Goal: Book appointment/travel/reservation

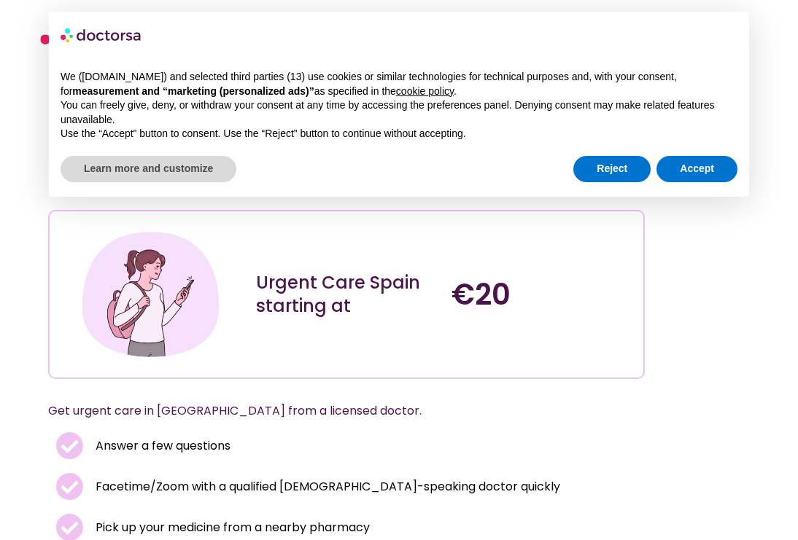
click at [721, 155] on div "Reject Accept" at bounding box center [655, 169] width 164 height 32
click at [702, 175] on button "Accept" at bounding box center [696, 169] width 81 height 26
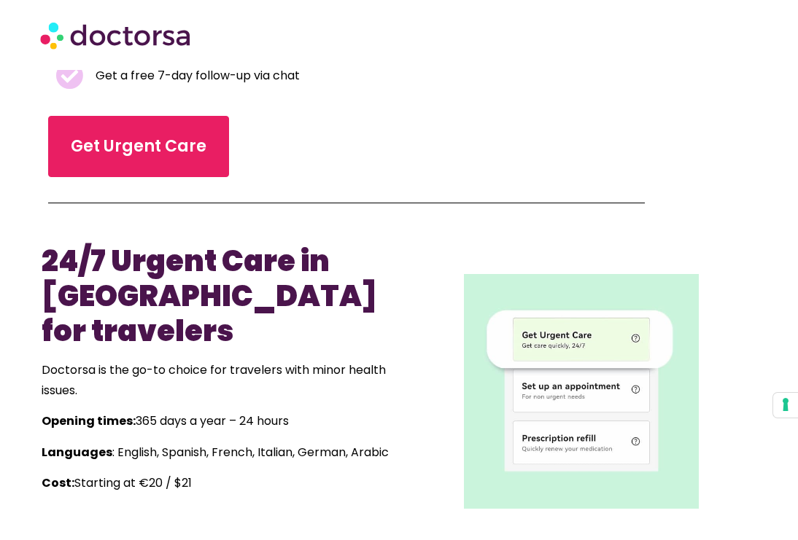
scroll to position [337, 0]
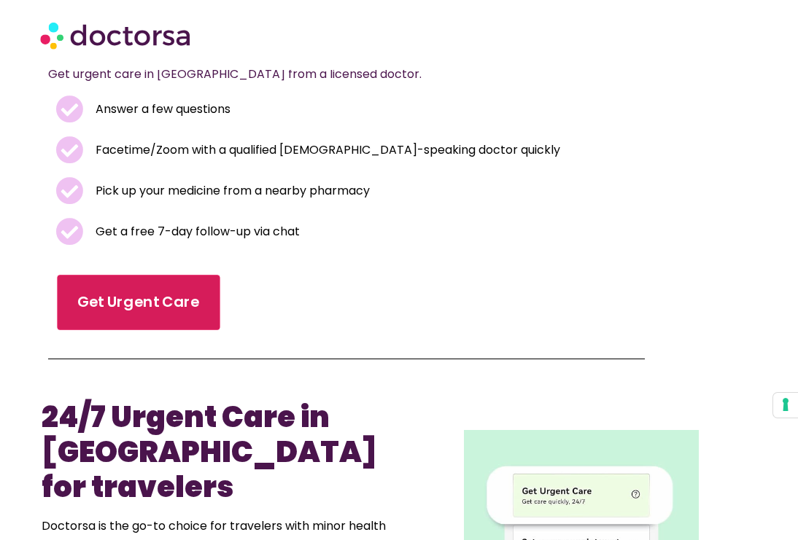
click at [156, 275] on link "Get Urgent Care" at bounding box center [138, 302] width 163 height 55
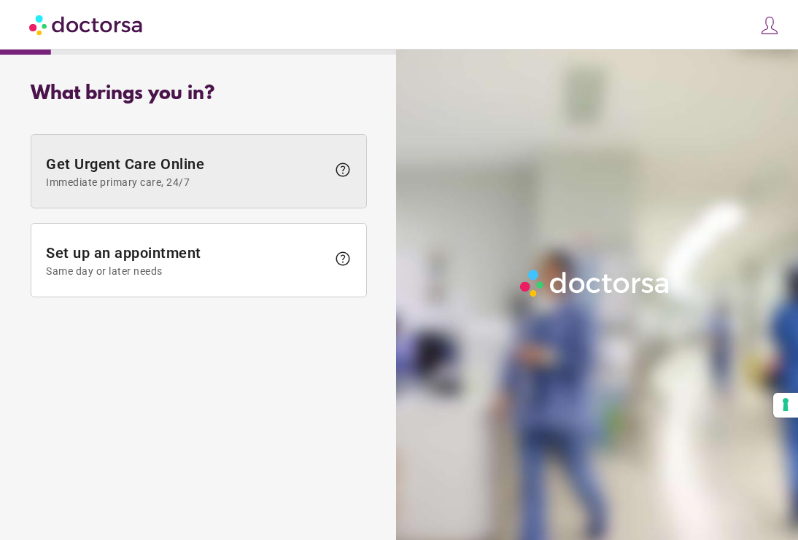
click at [278, 161] on span "Get Urgent Care Online Immediate primary care, 24/7" at bounding box center [186, 171] width 281 height 33
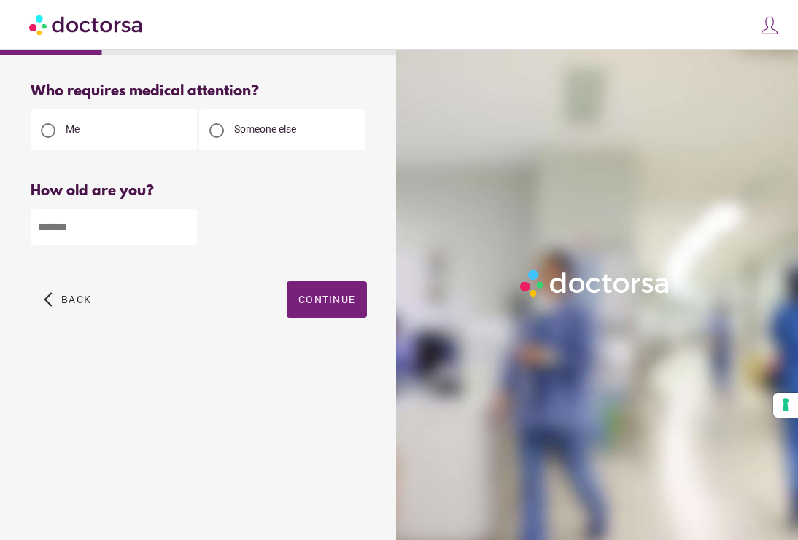
click at [126, 236] on input "number" at bounding box center [114, 227] width 166 height 36
type input "**"
click at [306, 299] on span "Continue" at bounding box center [326, 300] width 57 height 12
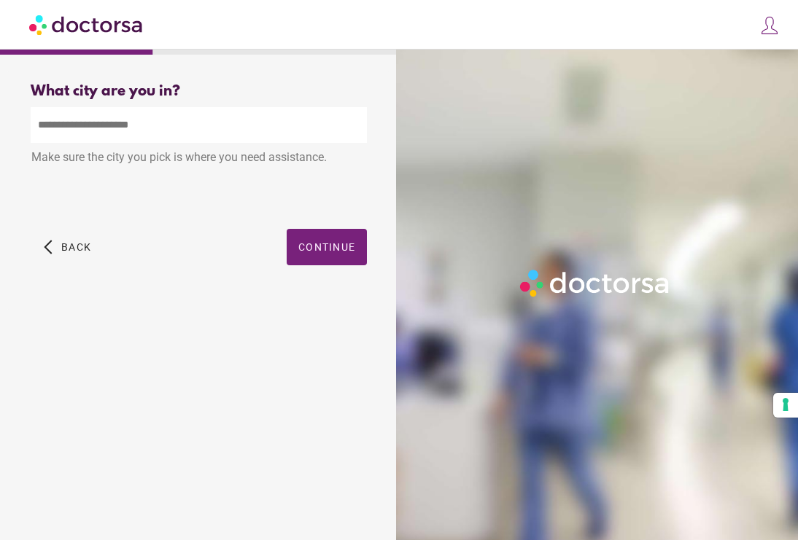
click at [154, 136] on input "text" at bounding box center [199, 125] width 336 height 36
type input "**********"
click at [213, 249] on div "arrow_back_ios Back Continue" at bounding box center [199, 258] width 336 height 58
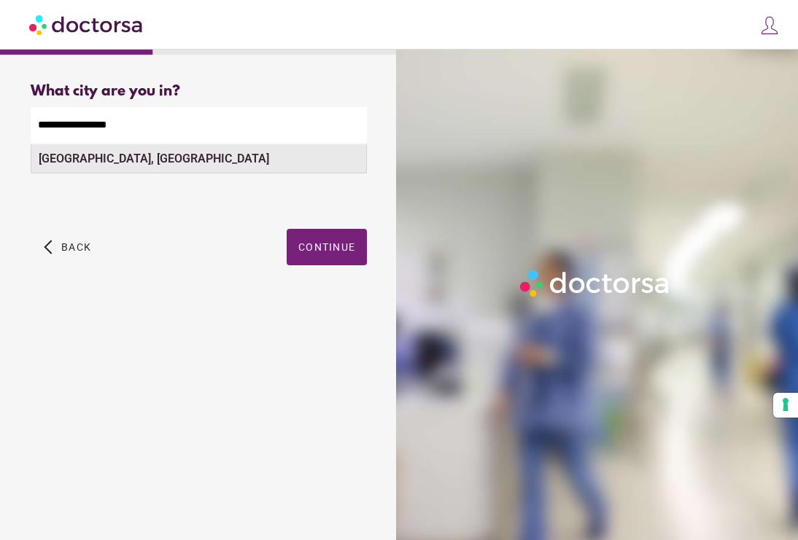
click at [166, 162] on div "Barcelona, Spain" at bounding box center [198, 158] width 335 height 29
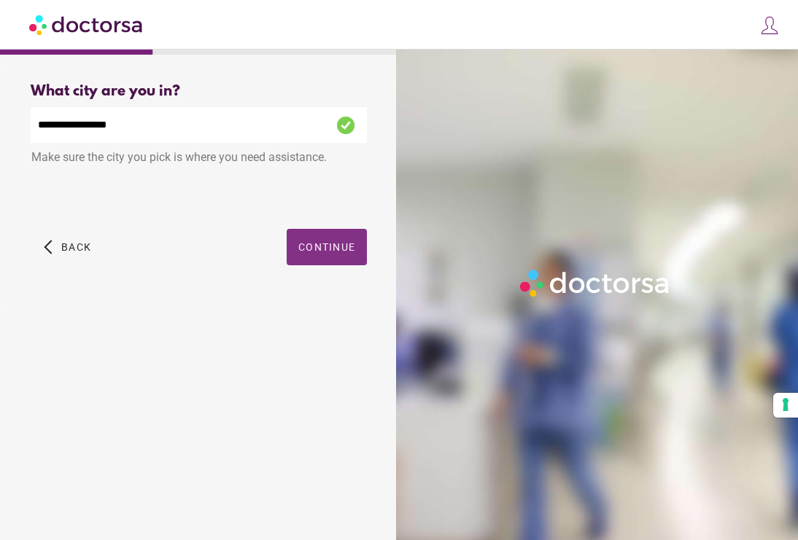
click at [309, 245] on span "Continue" at bounding box center [326, 247] width 57 height 12
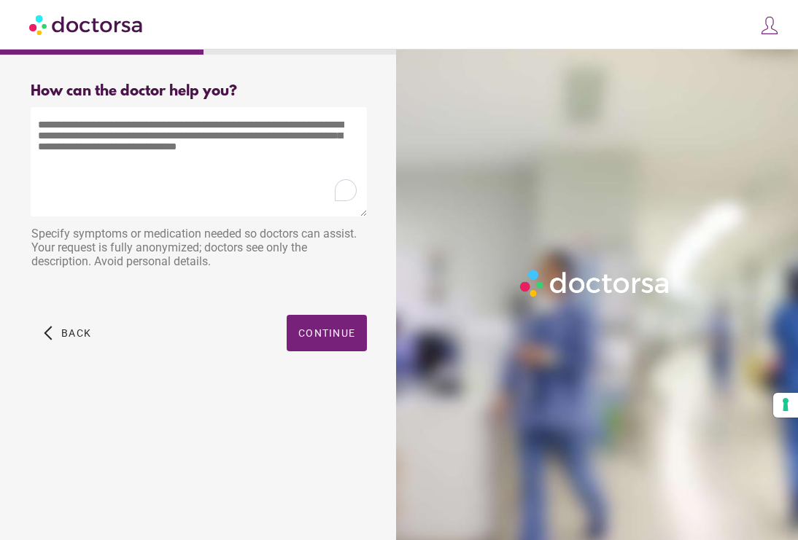
click at [185, 137] on textarea "To enrich screen reader interactions, please activate Accessibility in Grammarl…" at bounding box center [199, 161] width 336 height 109
type textarea "*"
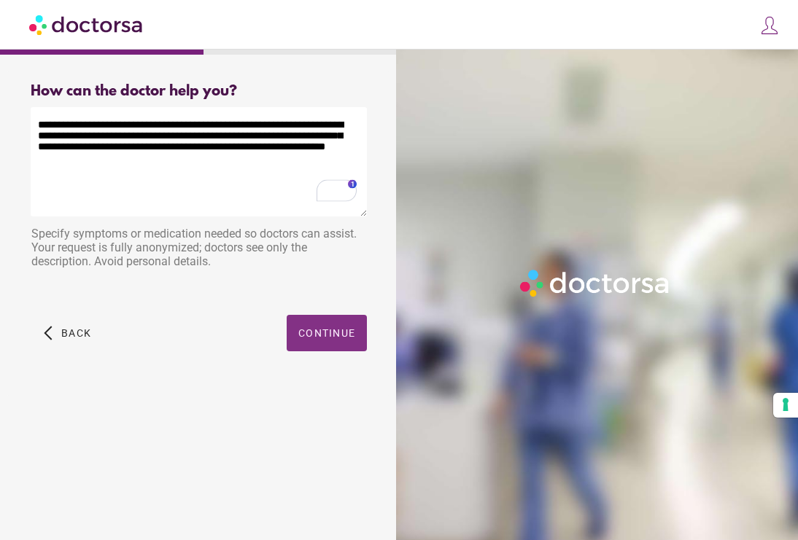
type textarea "**********"
click at [319, 338] on span "Continue" at bounding box center [326, 333] width 57 height 12
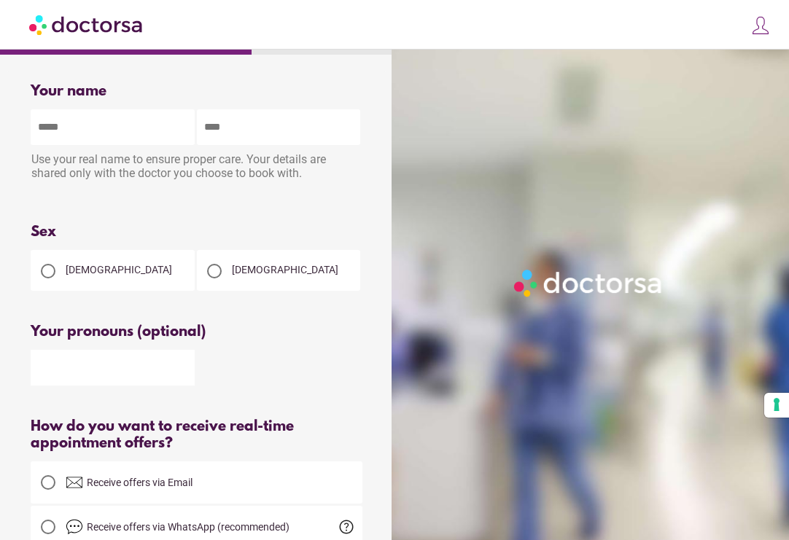
click at [133, 147] on div "Use your real name to ensure proper care. Your details are shared only with the…" at bounding box center [197, 168] width 332 height 46
click at [132, 139] on input "text" at bounding box center [113, 127] width 164 height 36
type input "********"
click at [277, 136] on input "text" at bounding box center [279, 127] width 164 height 36
type input "**********"
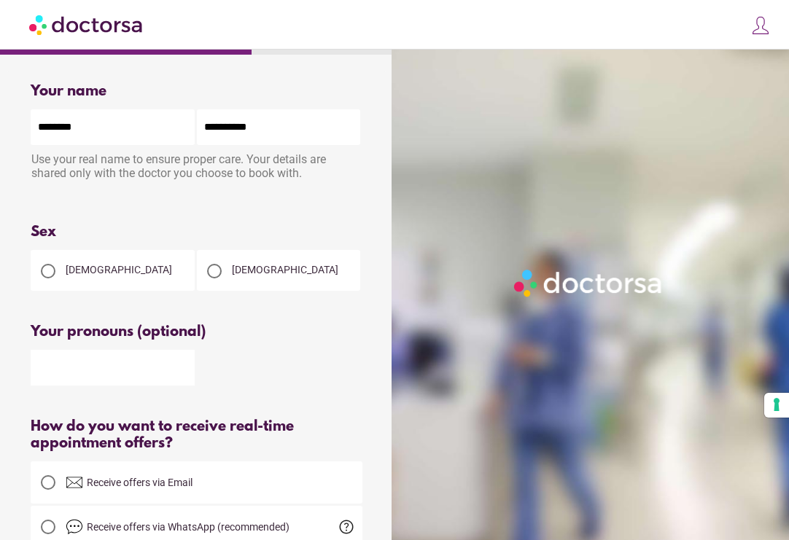
click at [128, 265] on div "Female" at bounding box center [113, 270] width 164 height 41
click at [93, 266] on span "Female" at bounding box center [119, 270] width 106 height 12
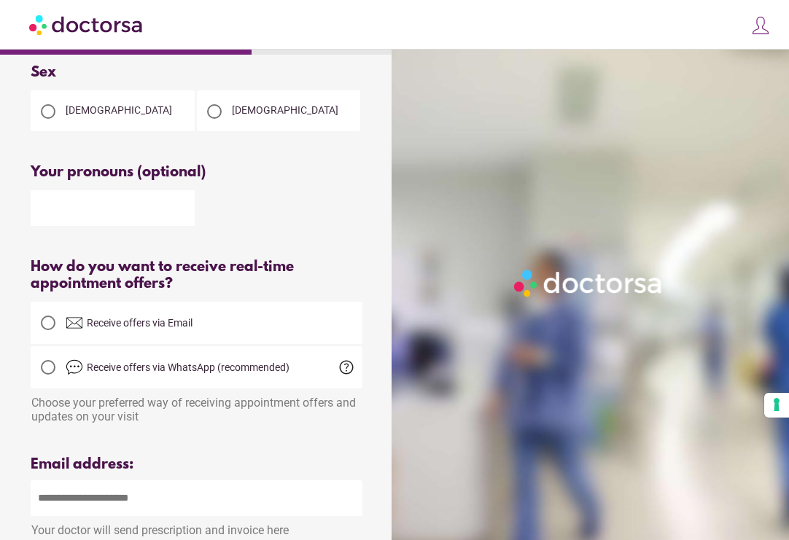
scroll to position [276, 0]
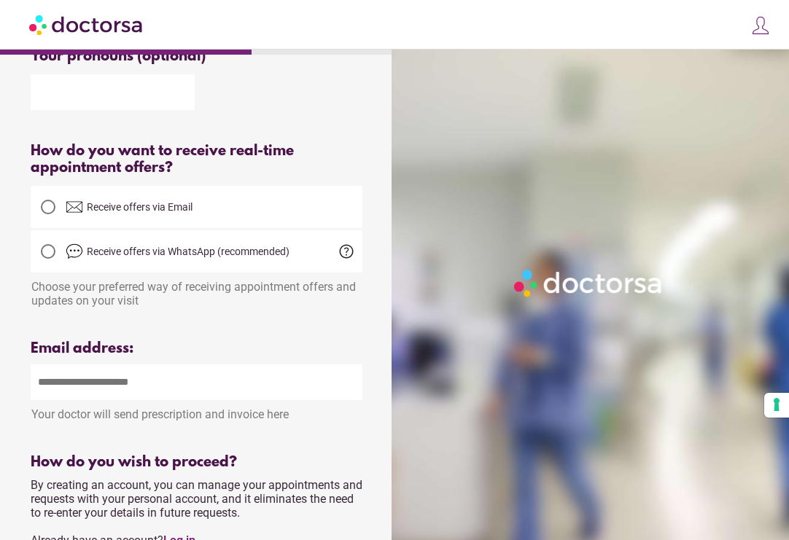
click at [129, 208] on span "Receive offers via Email" at bounding box center [140, 207] width 106 height 12
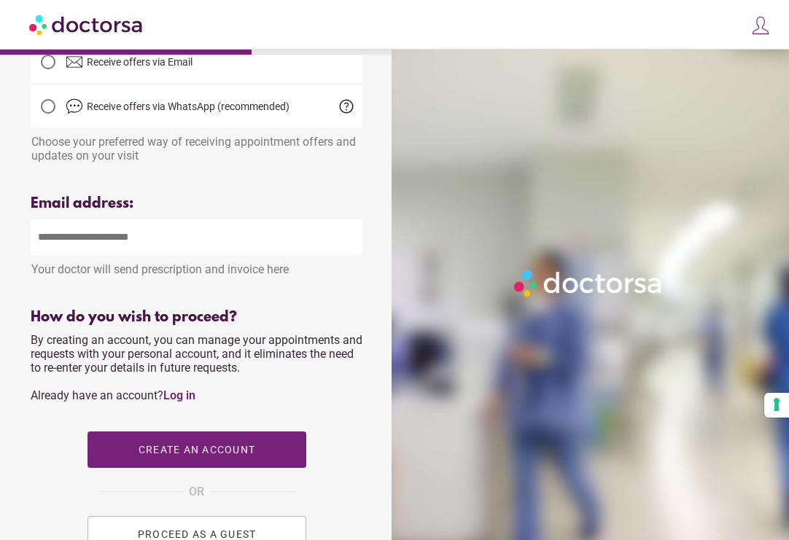
scroll to position [422, 0]
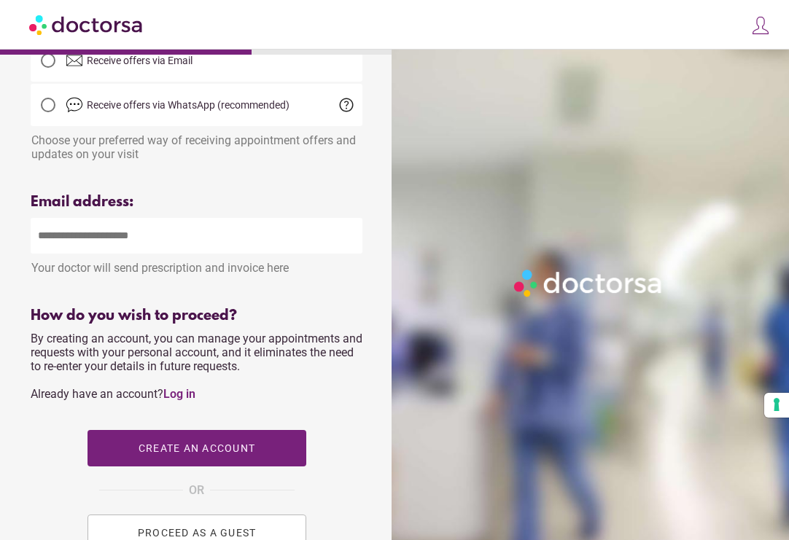
click at [149, 243] on input "email" at bounding box center [197, 236] width 332 height 36
type input "**********"
click at [294, 183] on div at bounding box center [197, 174] width 332 height 18
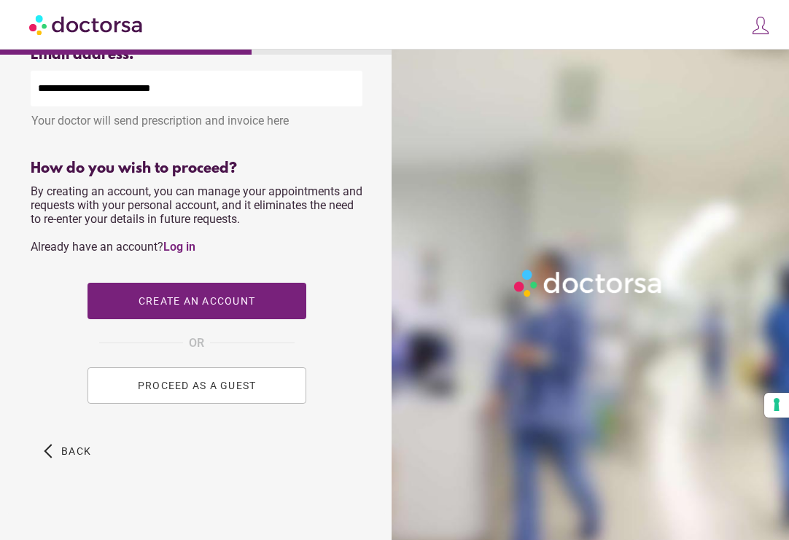
scroll to position [591, 0]
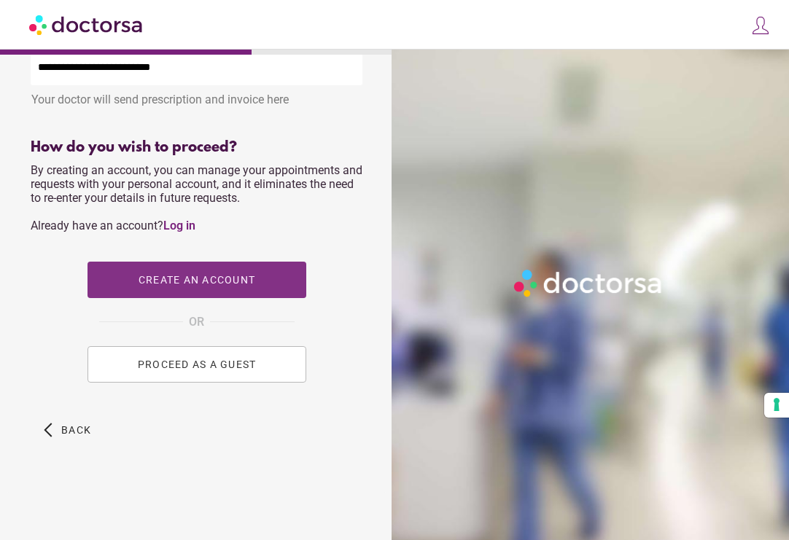
click at [230, 286] on span "Create an account" at bounding box center [196, 280] width 117 height 12
type input "**********"
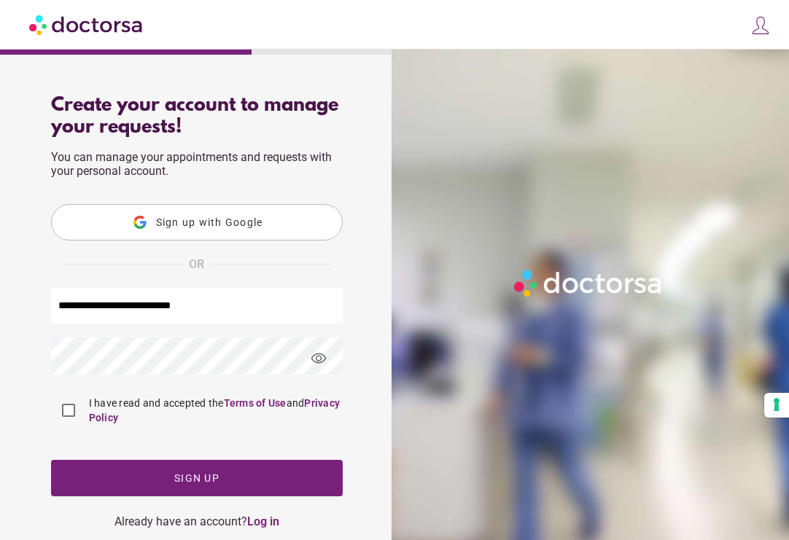
scroll to position [28, 0]
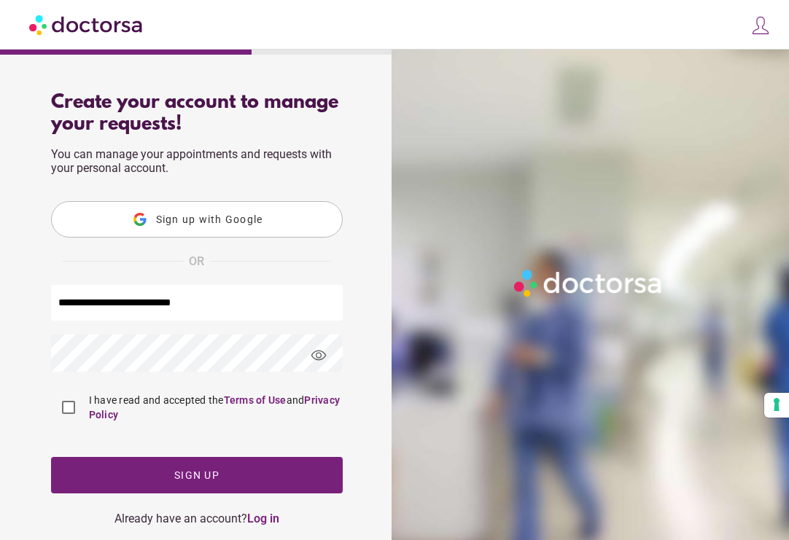
click at [313, 360] on span "visibility" at bounding box center [318, 355] width 39 height 39
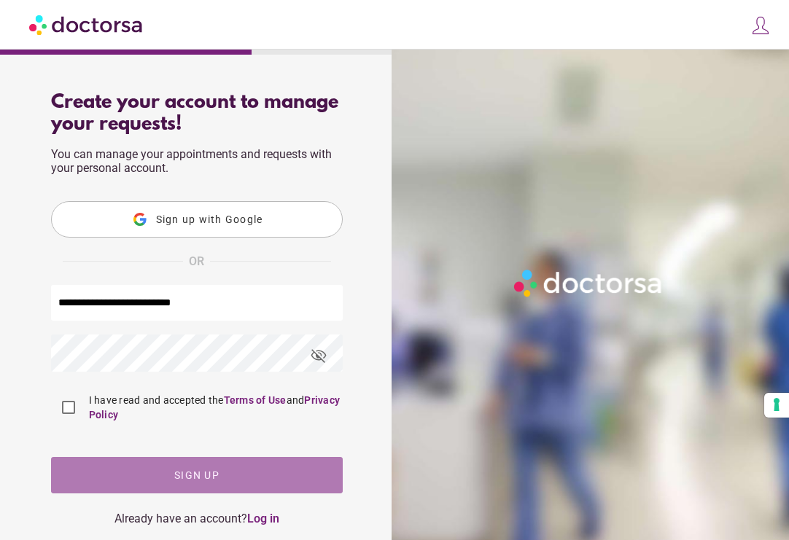
click at [150, 471] on span "button" at bounding box center [197, 475] width 292 height 36
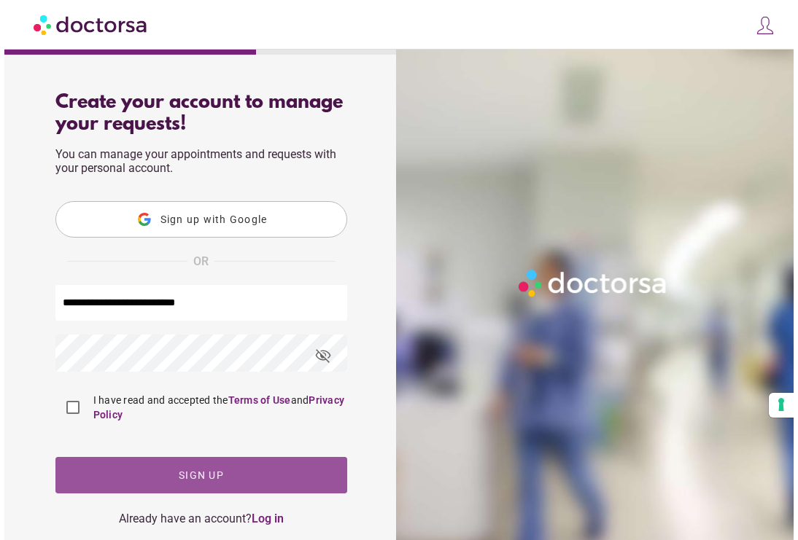
scroll to position [0, 0]
